Goal: Find specific page/section: Find specific page/section

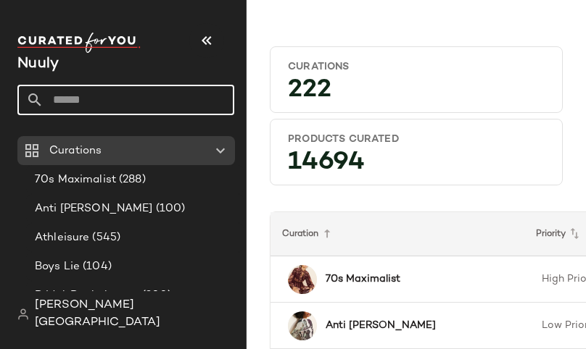
click at [162, 95] on input "text" at bounding box center [138, 100] width 191 height 30
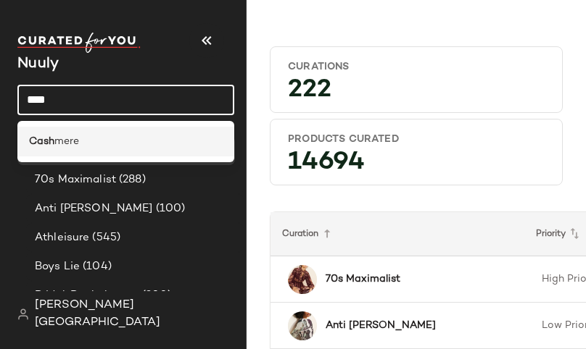
type input "****"
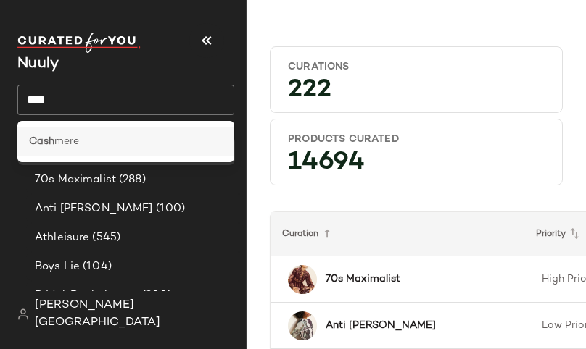
click at [119, 147] on div "Cash mere" at bounding box center [125, 141] width 193 height 15
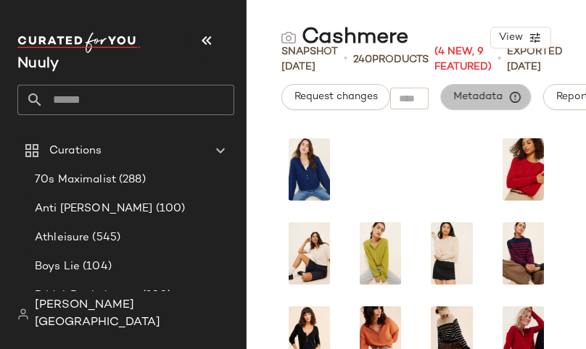
click at [475, 95] on span "Metadata" at bounding box center [485, 97] width 66 height 13
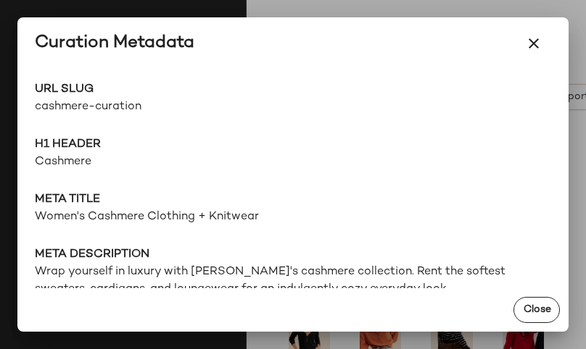
click at [123, 109] on span "cashmere-curation" at bounding box center [164, 107] width 258 height 17
copy div "cashmere-curation Go to Shop"
